Goal: Use online tool/utility: Utilize a website feature to perform a specific function

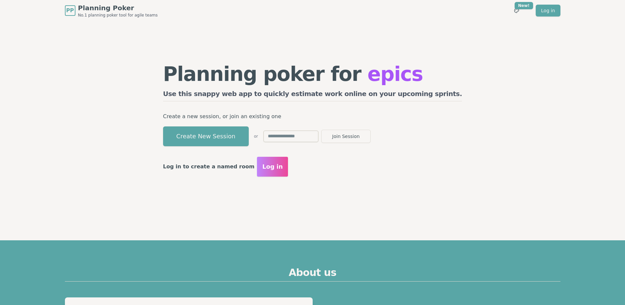
drag, startPoint x: 243, startPoint y: 132, endPoint x: 283, endPoint y: 33, distance: 106.0
click at [243, 132] on button "Create New Session" at bounding box center [206, 136] width 86 height 20
click at [249, 134] on button "Create New Session" at bounding box center [206, 136] width 86 height 20
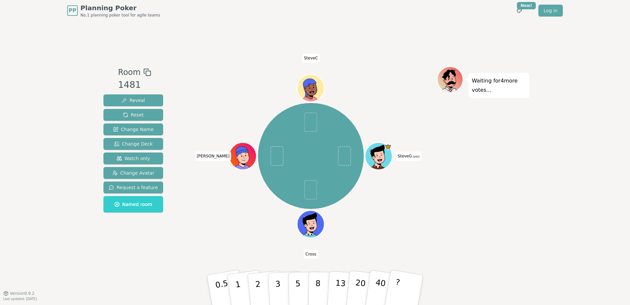
click at [192, 195] on div "SteveG (you) [PERSON_NAME]" at bounding box center [311, 155] width 252 height 155
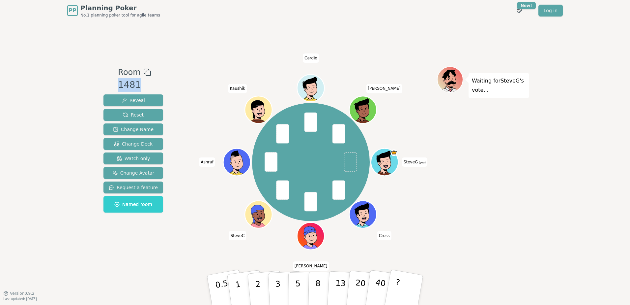
drag, startPoint x: 118, startPoint y: 87, endPoint x: 137, endPoint y: 85, distance: 18.6
click at [137, 85] on div "1481" at bounding box center [134, 85] width 33 height 14
drag, startPoint x: 137, startPoint y: 85, endPoint x: 132, endPoint y: 85, distance: 5.3
copy div "1481"
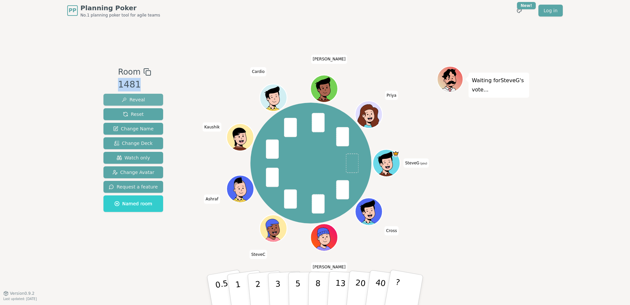
click at [139, 99] on span "Reveal" at bounding box center [133, 99] width 23 height 7
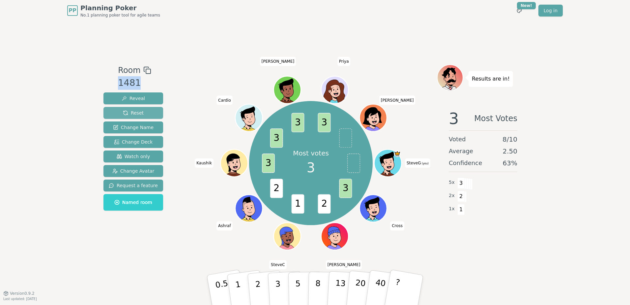
click at [146, 113] on button "Reset" at bounding box center [134, 113] width 60 height 12
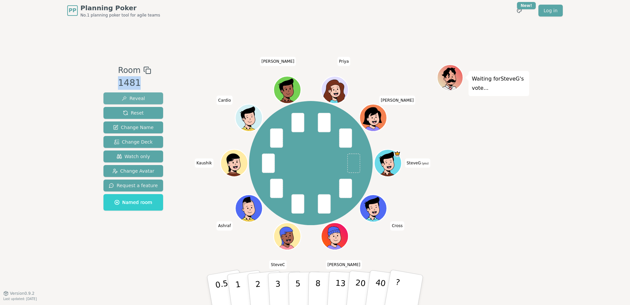
click at [140, 101] on span "Reveal" at bounding box center [133, 98] width 23 height 7
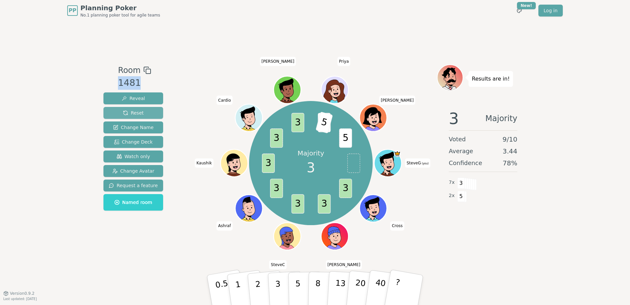
click at [141, 115] on button "Reset" at bounding box center [134, 113] width 60 height 12
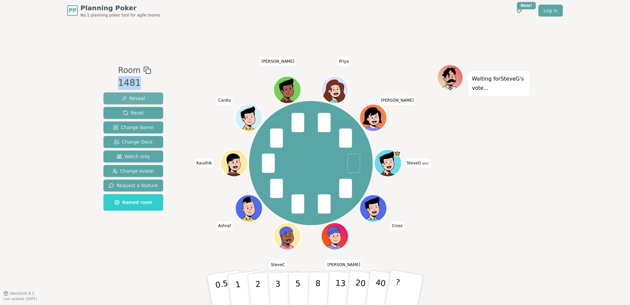
click at [130, 101] on span "Reveal" at bounding box center [133, 98] width 23 height 7
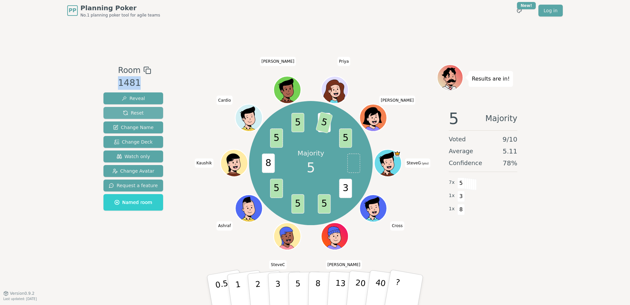
click at [137, 115] on span "Reset" at bounding box center [133, 112] width 21 height 7
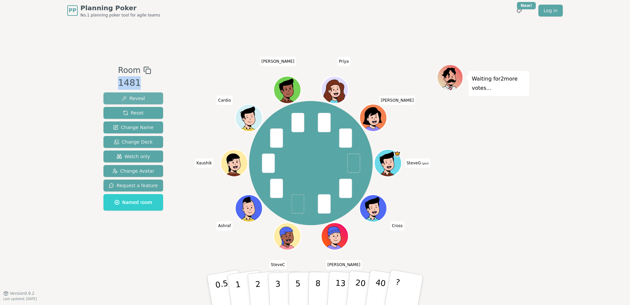
click at [141, 100] on span "Reveal" at bounding box center [133, 98] width 23 height 7
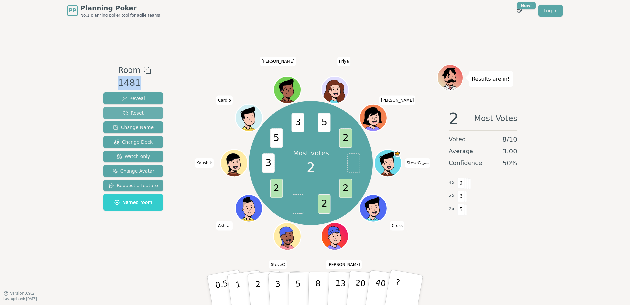
click at [145, 114] on button "Reset" at bounding box center [134, 113] width 60 height 12
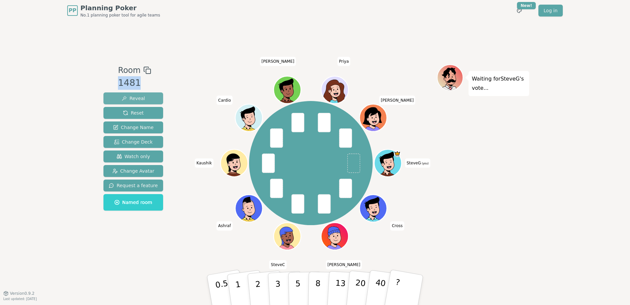
click at [135, 95] on span "Reveal" at bounding box center [133, 98] width 23 height 7
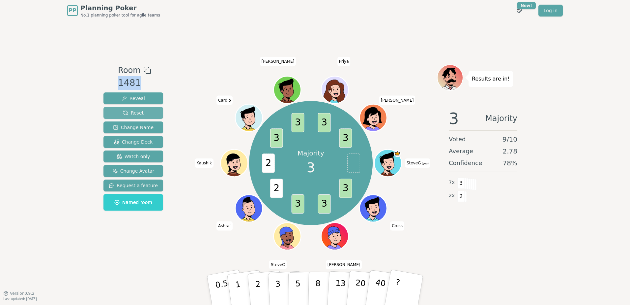
click at [138, 116] on span "Reset" at bounding box center [133, 112] width 21 height 7
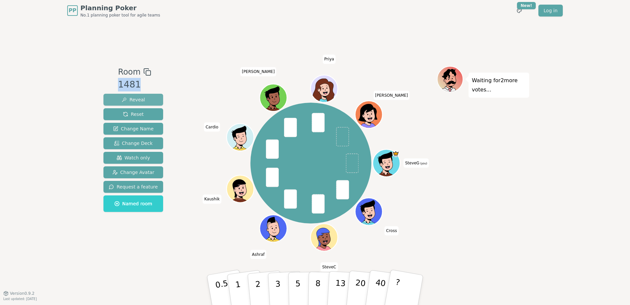
click at [150, 98] on button "Reveal" at bounding box center [134, 100] width 60 height 12
